Goal: Task Accomplishment & Management: Manage account settings

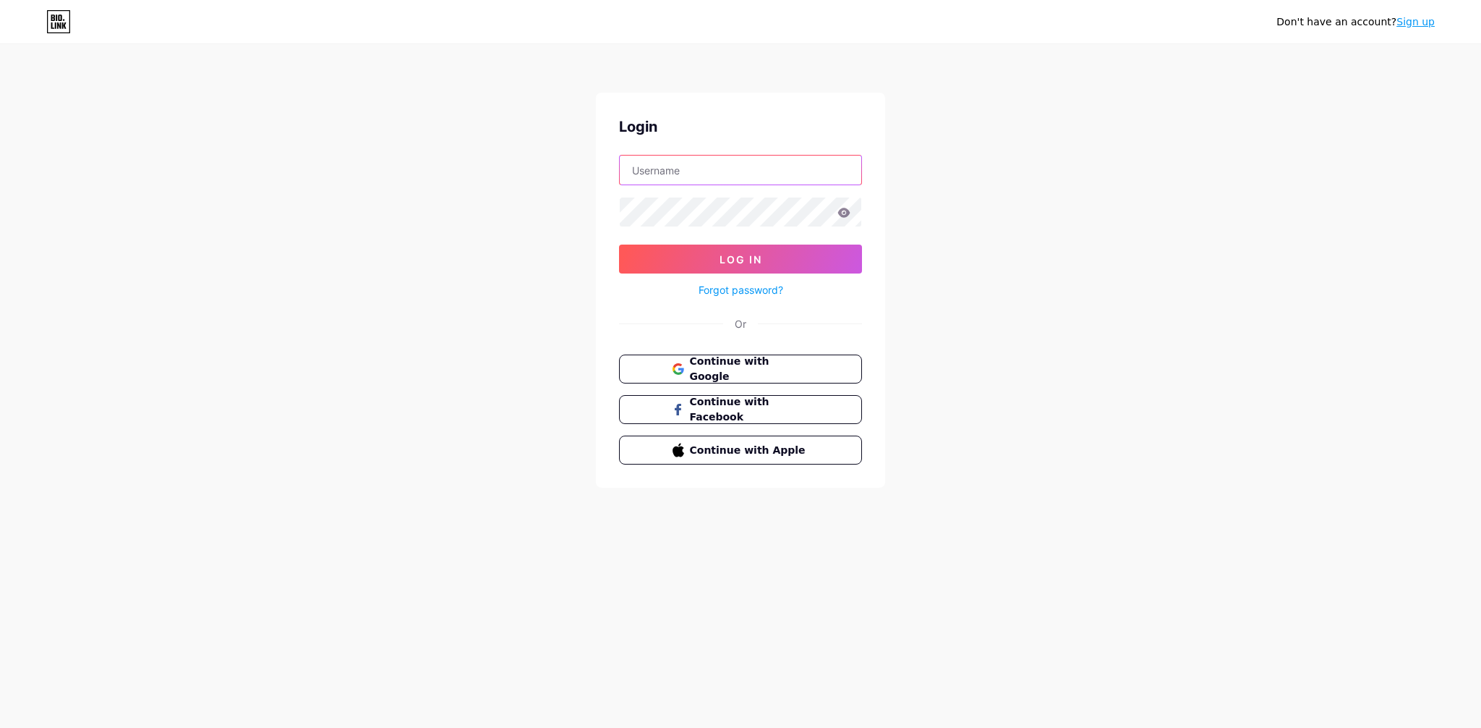
click at [711, 164] on input "text" at bounding box center [741, 169] width 242 height 29
click at [503, 207] on div "Don't have an account? Sign up Login Log In Forgot password? Or Continue with G…" at bounding box center [740, 267] width 1481 height 534
click at [741, 167] on input "text" at bounding box center [741, 169] width 242 height 29
click at [549, 168] on div "Don't have an account? Sign up Login Log In Forgot password? Or Continue with G…" at bounding box center [740, 267] width 1481 height 534
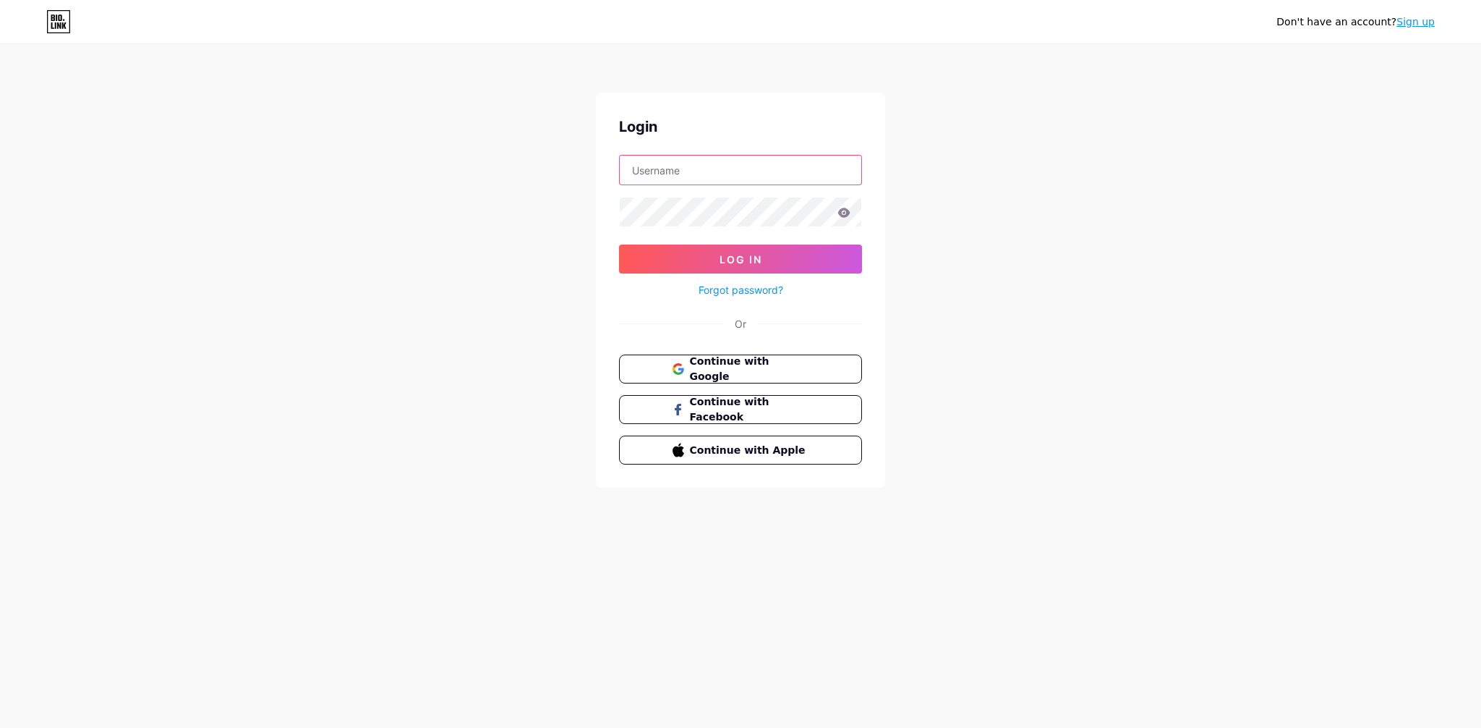
click at [718, 173] on input "text" at bounding box center [741, 169] width 242 height 29
click at [486, 189] on div "Don't have an account? Sign up Login Log In Forgot password? Or Continue with G…" at bounding box center [740, 267] width 1481 height 534
click at [728, 182] on input "text" at bounding box center [741, 169] width 242 height 29
type input "lauraschlosser"
